Goal: Navigation & Orientation: Find specific page/section

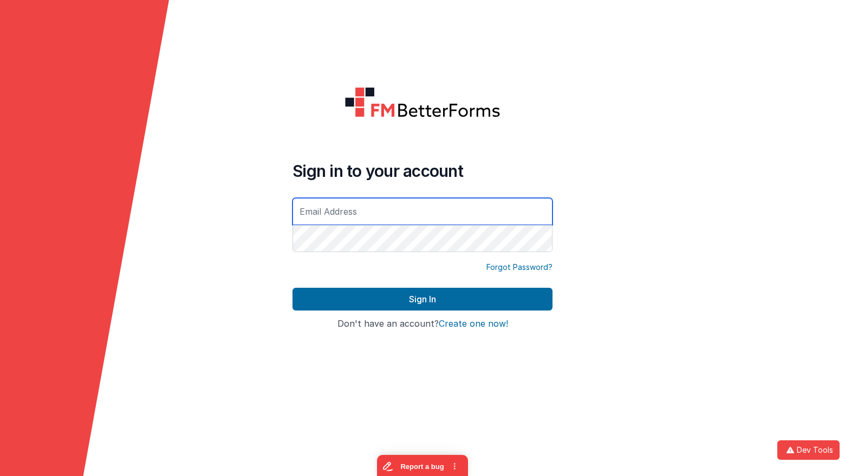
click at [0, 476] on com-1password-button at bounding box center [0, 476] width 0 height 0
type input "[EMAIL_ADDRESS][DOMAIN_NAME]"
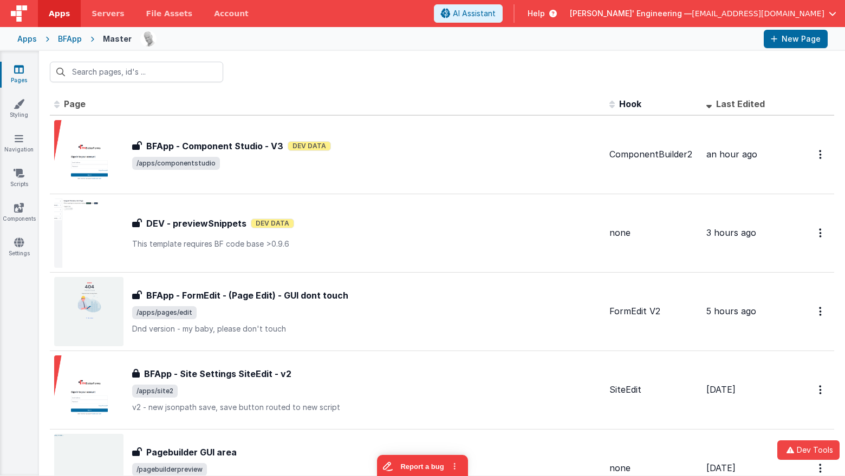
click at [691, 9] on span "[PERSON_NAME]' Engineering —" at bounding box center [631, 13] width 122 height 11
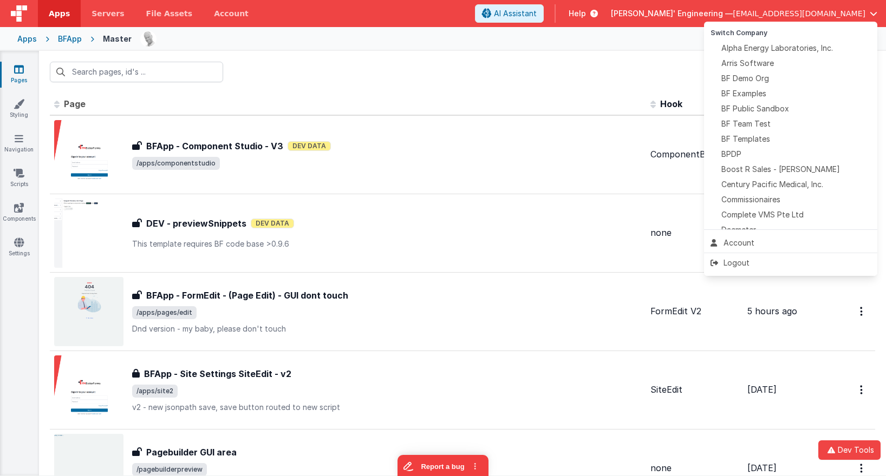
click at [404, 93] on button at bounding box center [443, 238] width 886 height 476
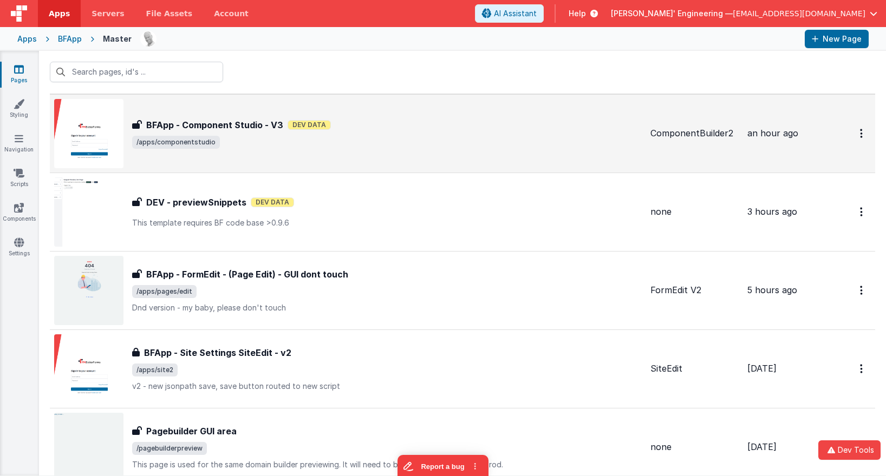
scroll to position [20, 0]
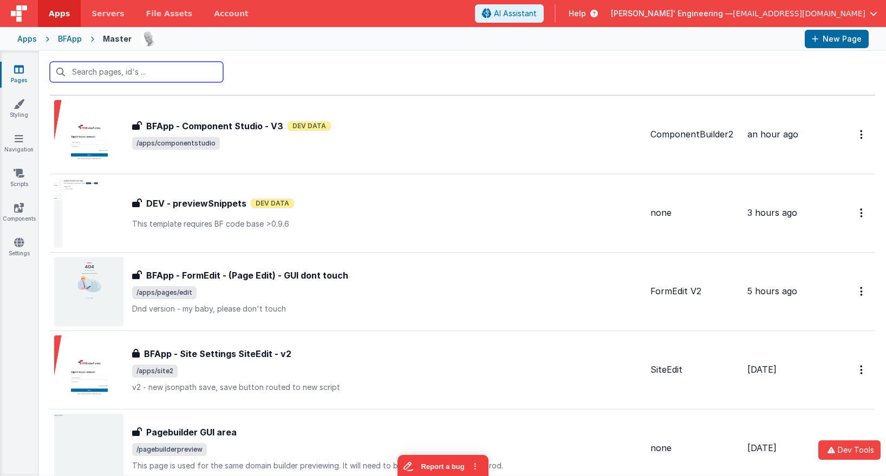
click at [127, 71] on input "text" at bounding box center [136, 72] width 173 height 21
click at [611, 6] on div "Help" at bounding box center [582, 13] width 55 height 18
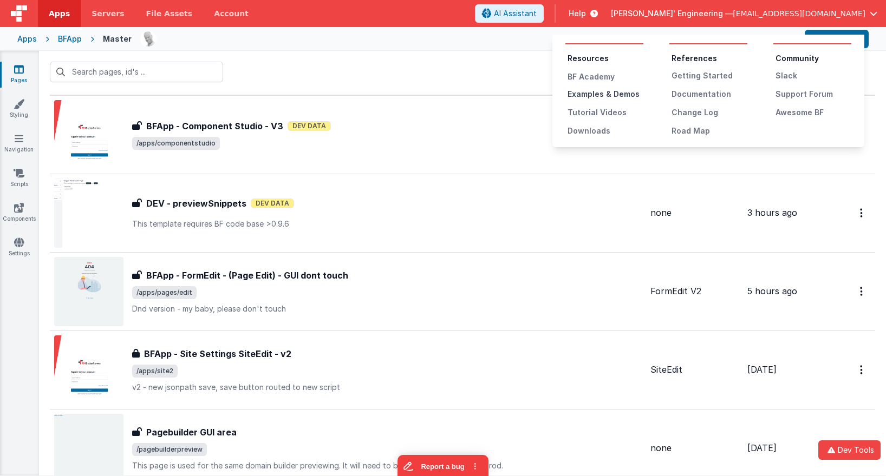
click at [601, 90] on div "Examples & Demos" at bounding box center [605, 94] width 76 height 11
